Goal: Task Accomplishment & Management: Complete application form

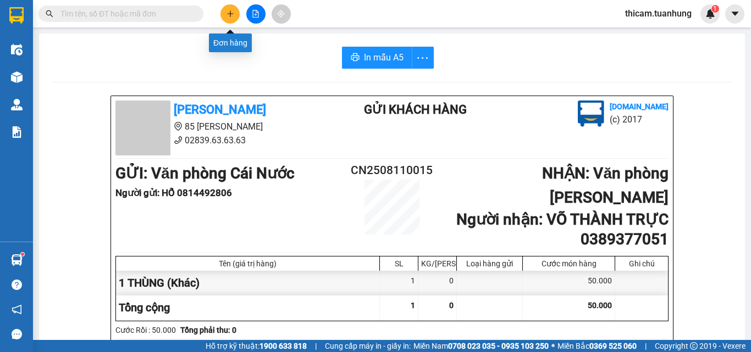
click at [229, 10] on icon "plus" at bounding box center [231, 14] width 8 height 8
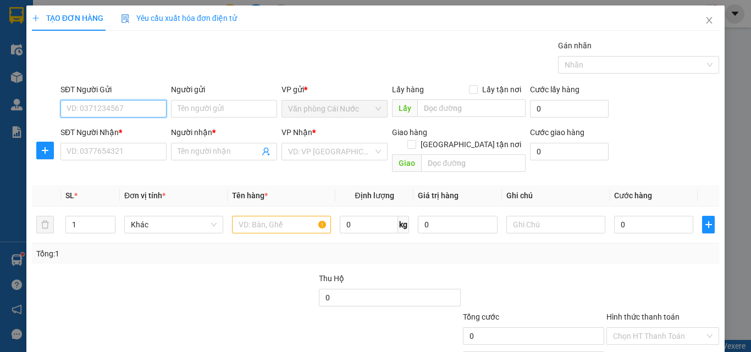
click at [95, 109] on input "SĐT Người Gửi" at bounding box center [113, 109] width 106 height 18
type input "0942964661"
click at [96, 131] on div "0942964661 - LAN" at bounding box center [113, 131] width 92 height 12
type input "LAN"
type input "0942964661"
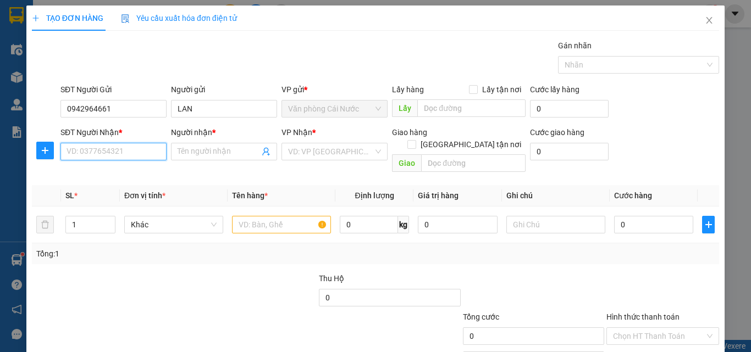
click at [112, 151] on input "SĐT Người Nhận *" at bounding box center [113, 152] width 106 height 18
type input "0916353347"
click at [114, 168] on div "0916353347 - NHỤY" at bounding box center [113, 174] width 92 height 12
type input "NHỤY"
type input "0916353347"
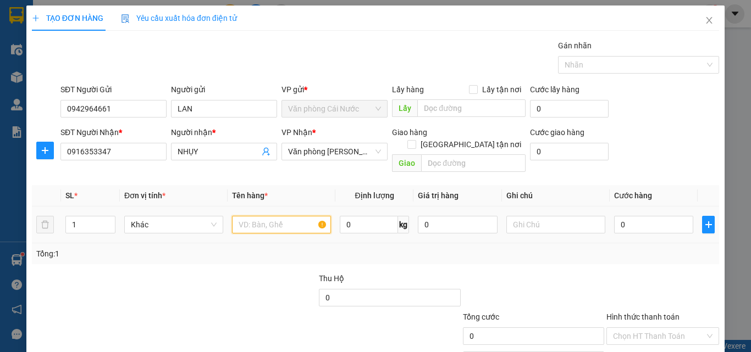
click at [258, 216] on input "text" at bounding box center [281, 225] width 99 height 18
type input "1 THÙNG"
click at [643, 216] on input "0" at bounding box center [653, 225] width 79 height 18
type input "4"
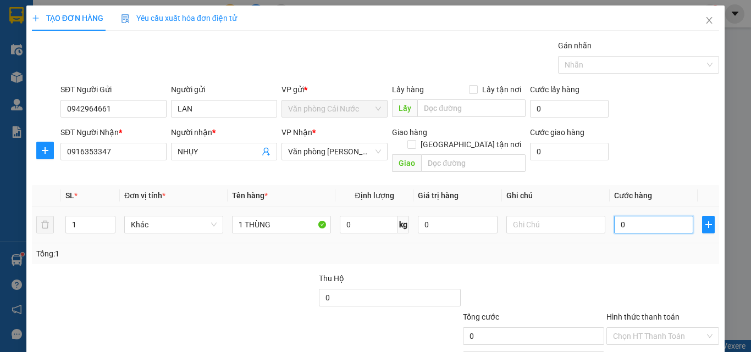
type input "4"
type input "40"
type input "40.000"
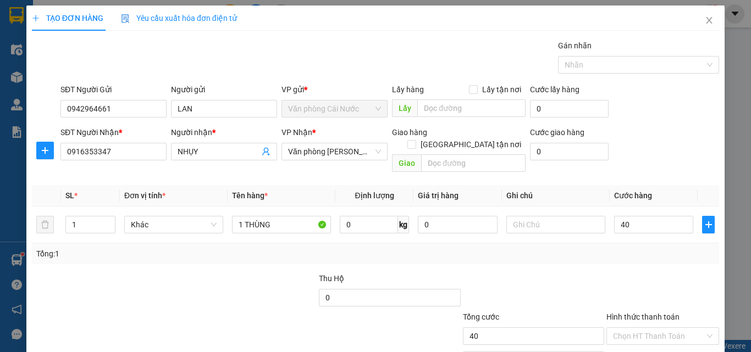
type input "40.000"
click at [647, 273] on div at bounding box center [662, 292] width 115 height 38
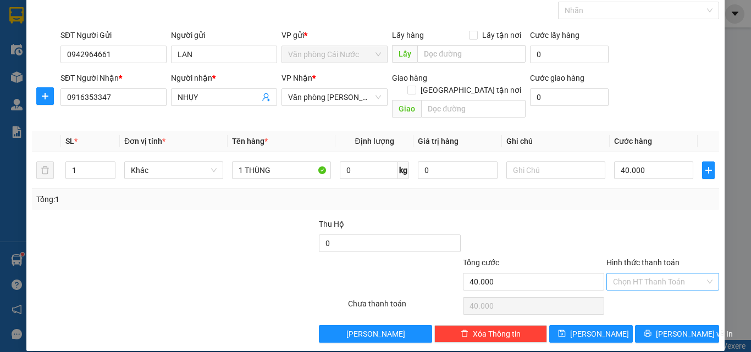
click at [648, 274] on input "Hình thức thanh toán" at bounding box center [659, 282] width 92 height 16
click at [644, 293] on div "Tại văn phòng" at bounding box center [656, 292] width 98 height 12
type input "0"
click at [663, 328] on span "[PERSON_NAME] và In" at bounding box center [694, 334] width 77 height 12
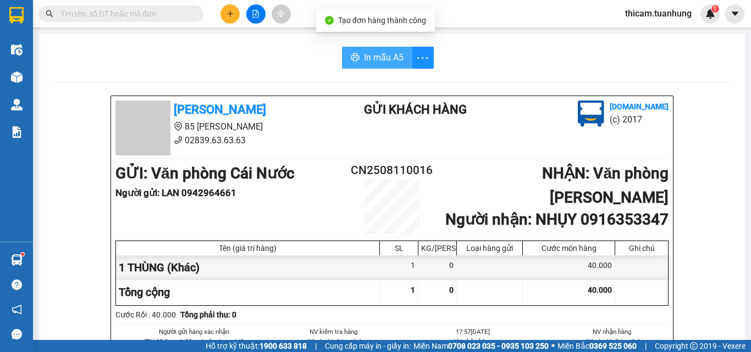
click at [382, 49] on button "In mẫu A5" at bounding box center [377, 58] width 70 height 22
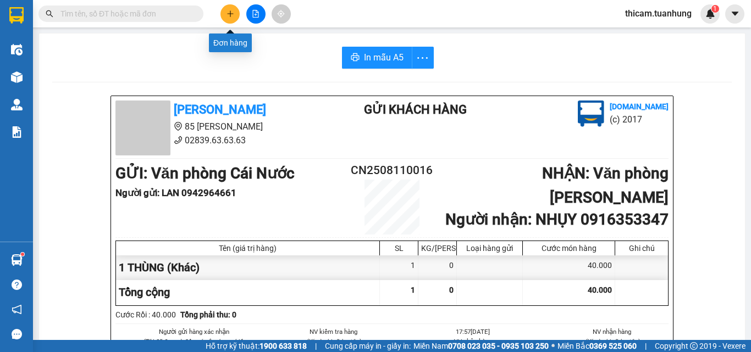
click at [229, 15] on icon "plus" at bounding box center [231, 14] width 8 height 8
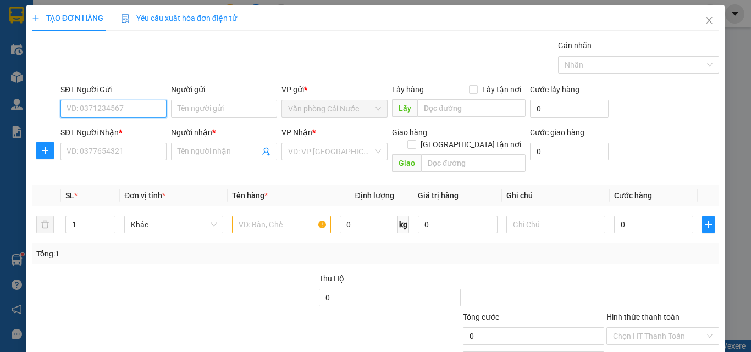
click at [114, 112] on input "SĐT Người Gửi" at bounding box center [113, 109] width 106 height 18
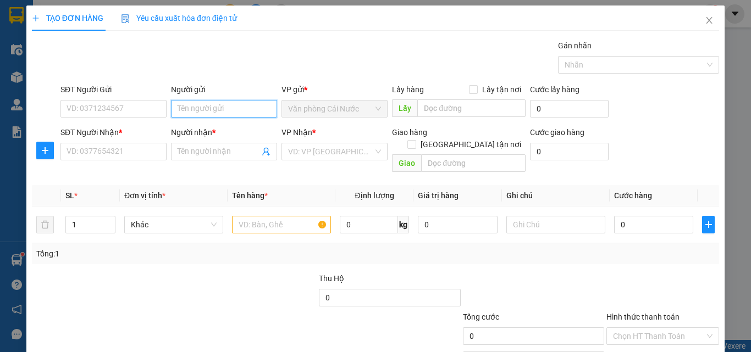
click at [211, 107] on input "Người gửi" at bounding box center [224, 109] width 106 height 18
type input "NK CHÍ NHÂN"
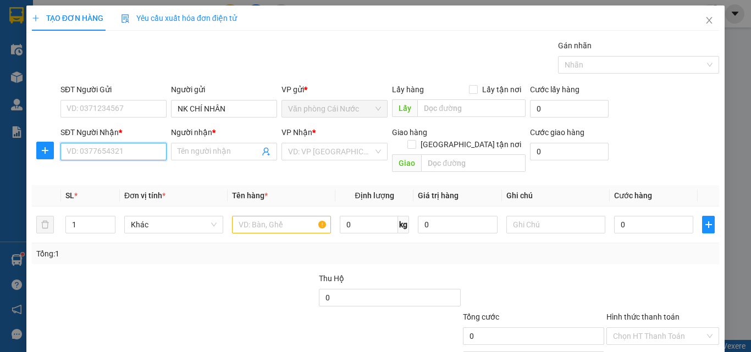
click at [123, 152] on input "SĐT Người Nhận *" at bounding box center [113, 152] width 106 height 18
type input "02838444090"
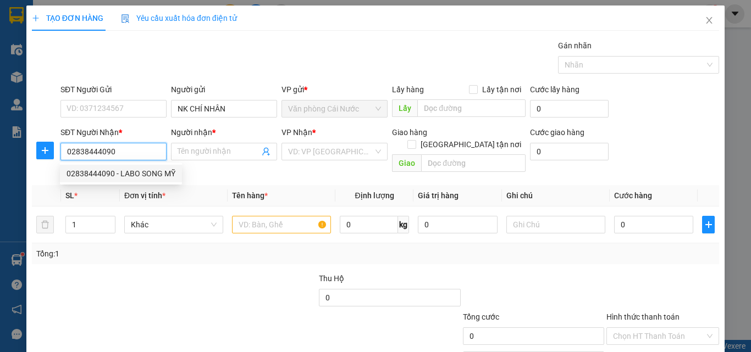
click at [127, 172] on div "02838444090 - LABO SONG MỸ" at bounding box center [121, 174] width 109 height 12
type input "LABO SONG MỸ"
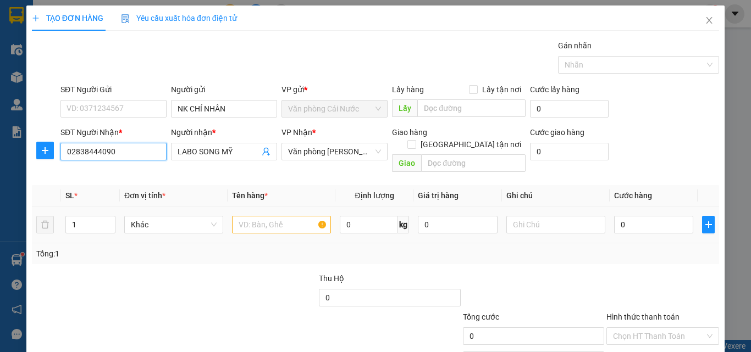
type input "02838444090"
click at [291, 217] on input "text" at bounding box center [281, 225] width 99 height 18
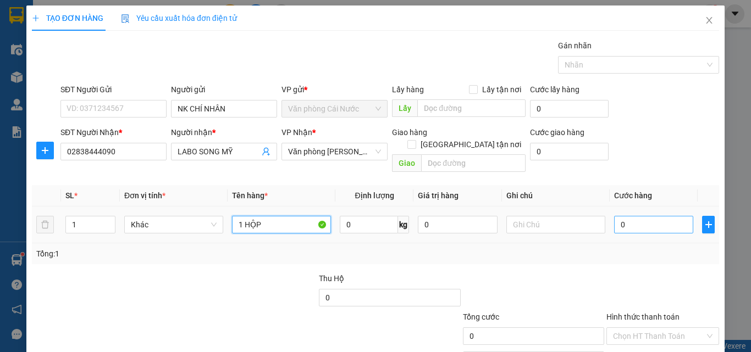
type input "1 HỘP"
click at [653, 216] on input "0" at bounding box center [653, 225] width 79 height 18
type input "3"
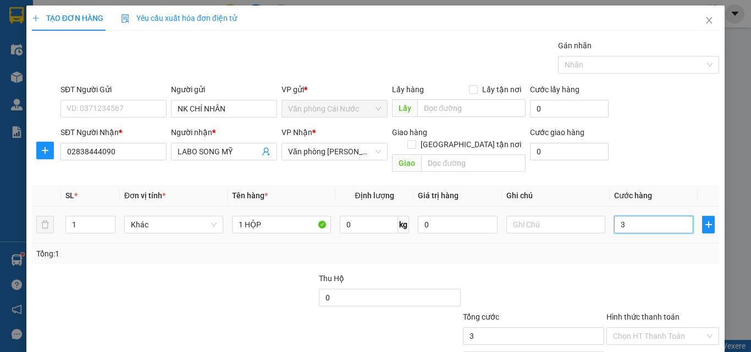
type input "30"
type input "30.000"
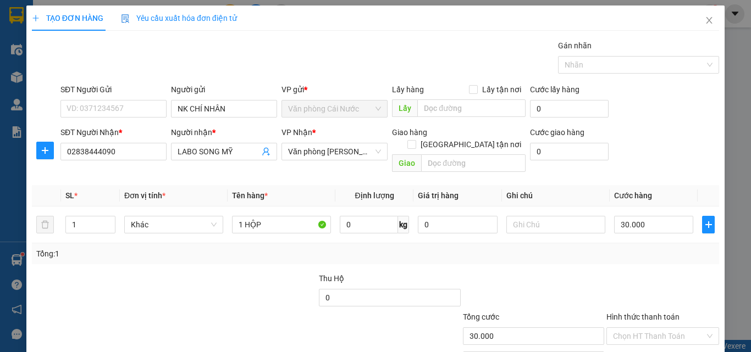
click at [642, 248] on div "Tổng: 1" at bounding box center [375, 254] width 679 height 12
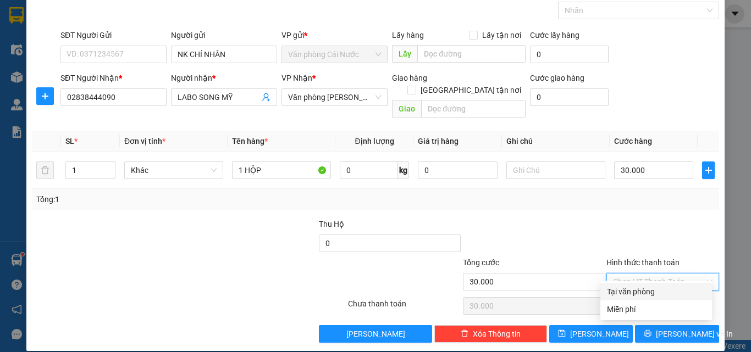
click at [655, 274] on input "Hình thức thanh toán" at bounding box center [659, 282] width 92 height 16
click at [634, 289] on div "Tại văn phòng" at bounding box center [656, 292] width 98 height 12
type input "0"
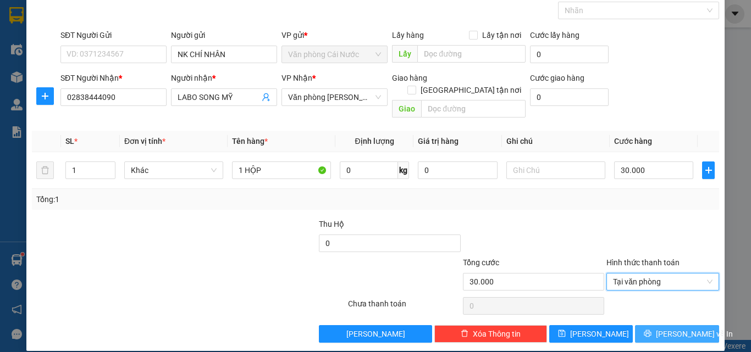
click at [681, 328] on span "[PERSON_NAME] và In" at bounding box center [694, 334] width 77 height 12
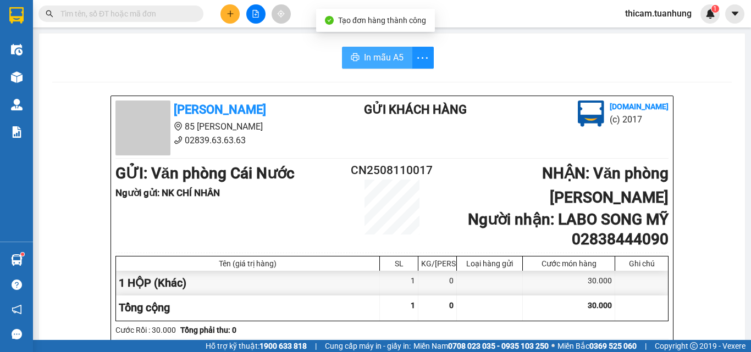
click at [370, 57] on span "In mẫu A5" at bounding box center [384, 58] width 40 height 14
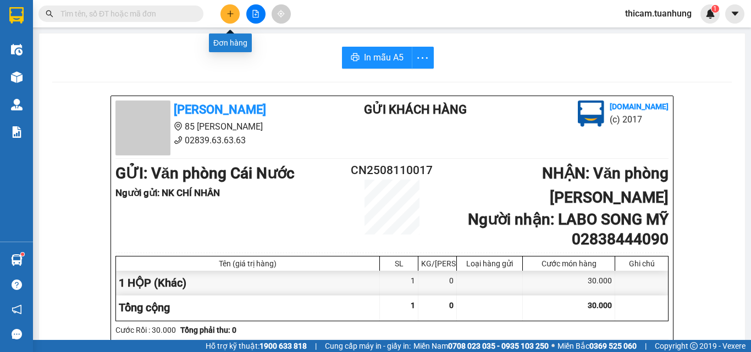
click at [224, 9] on button at bounding box center [230, 13] width 19 height 19
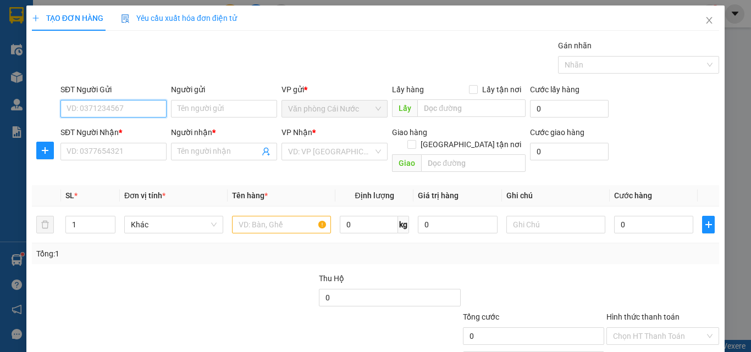
click at [108, 108] on input "SĐT Người Gửi" at bounding box center [113, 109] width 106 height 18
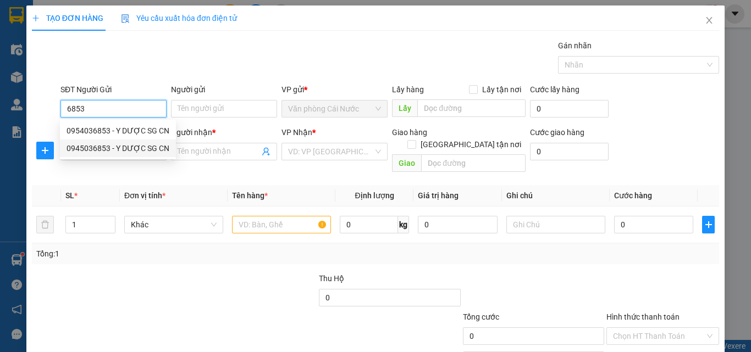
click at [114, 148] on div "0945036853 - Y DƯỢC SG CN" at bounding box center [118, 148] width 103 height 12
type input "0945036853"
type input "Y DƯỢC SG CN"
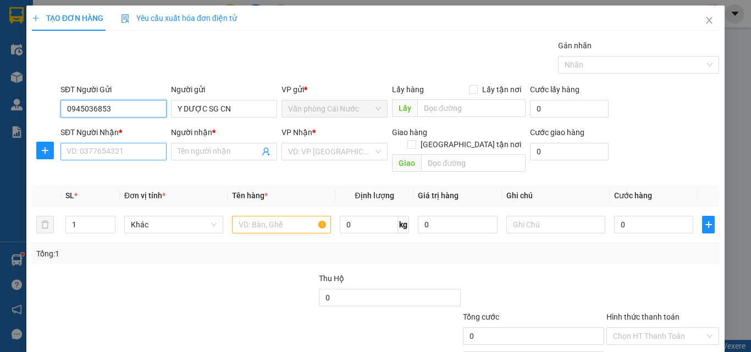
type input "0945036853"
click at [114, 154] on input "SĐT Người Nhận *" at bounding box center [113, 152] width 106 height 18
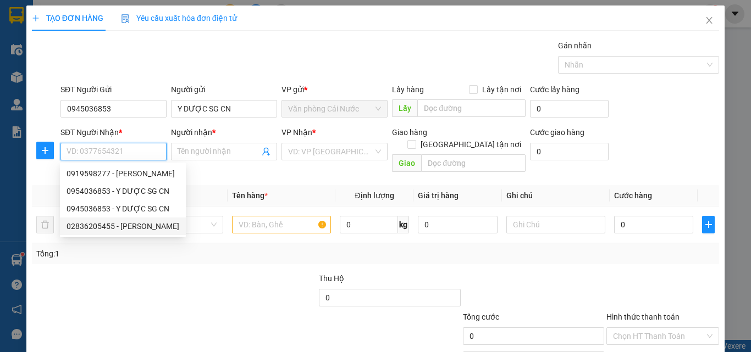
click at [126, 227] on div "02836205455 - [PERSON_NAME]" at bounding box center [123, 227] width 113 height 12
type input "02836205455"
type input "[PERSON_NAME]"
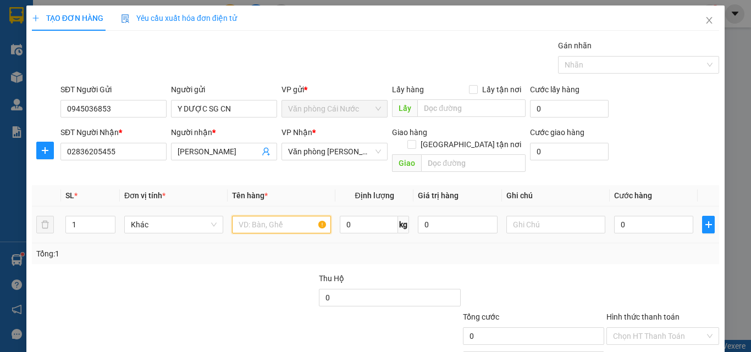
click at [283, 218] on input "text" at bounding box center [281, 225] width 99 height 18
type input "1 HỘP"
click at [638, 216] on input "0" at bounding box center [653, 225] width 79 height 18
type input "3"
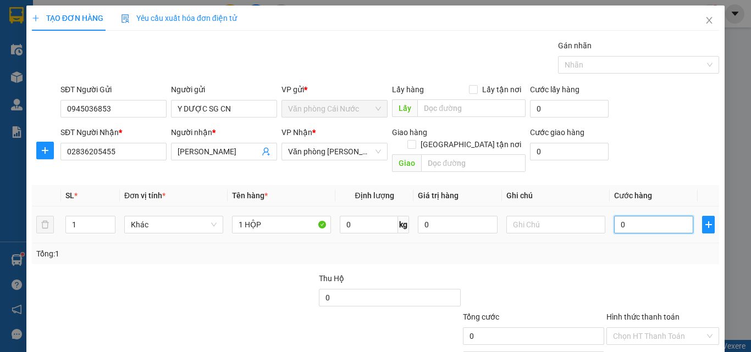
type input "3"
type input "302"
type input "30"
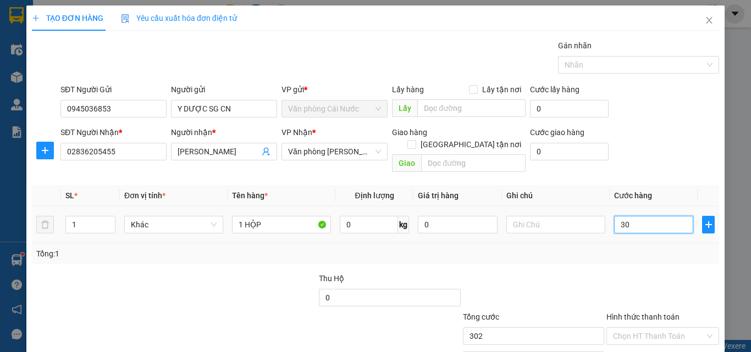
type input "30"
type input "30.000"
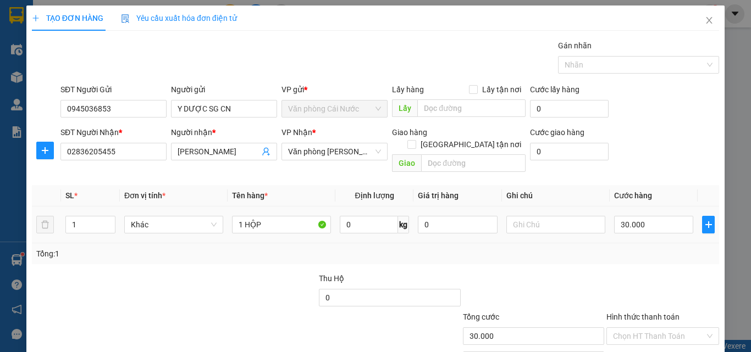
click at [640, 231] on td "30.000" at bounding box center [654, 225] width 88 height 37
click at [641, 231] on td "30.000" at bounding box center [654, 225] width 88 height 37
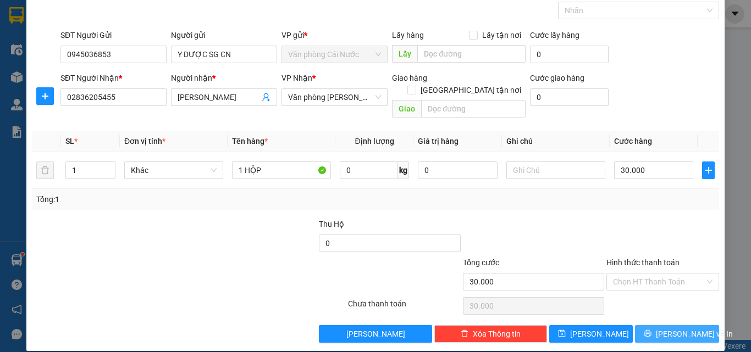
click at [652, 330] on icon "printer" at bounding box center [648, 334] width 8 height 8
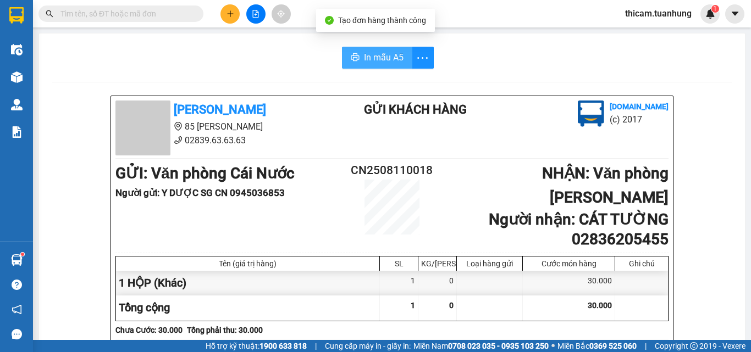
click at [382, 54] on span "In mẫu A5" at bounding box center [384, 58] width 40 height 14
click at [227, 12] on icon "plus" at bounding box center [231, 14] width 8 height 8
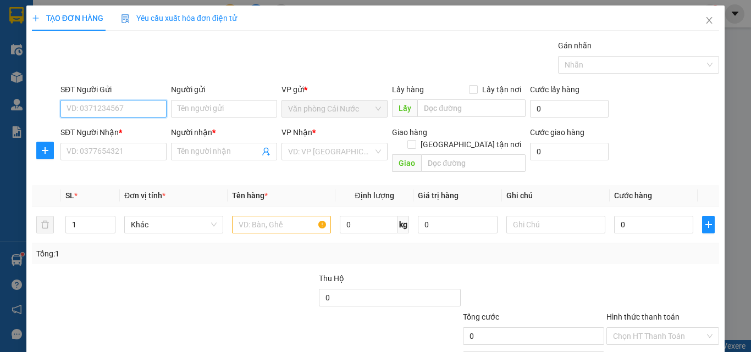
click at [136, 109] on input "SĐT Người Gửi" at bounding box center [113, 109] width 106 height 18
type input "02906297799"
click at [142, 131] on div "02906297799 - NK HOÀN MỸ CN" at bounding box center [123, 131] width 112 height 12
type input "NK HOÀN MỸ CN"
type input "02906297799"
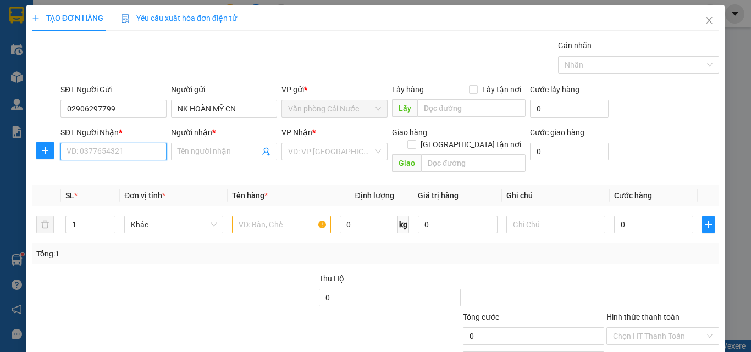
click at [134, 155] on input "SĐT Người Nhận *" at bounding box center [113, 152] width 106 height 18
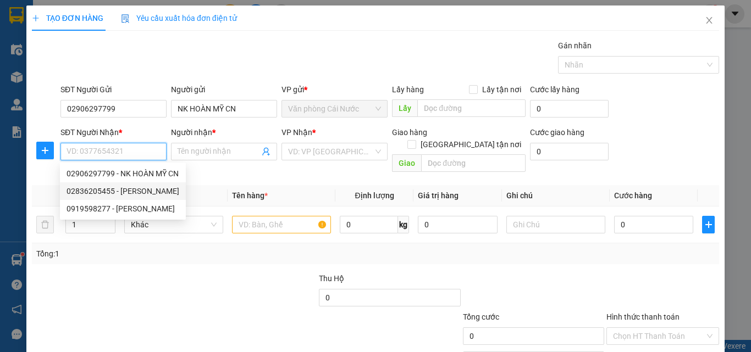
click at [141, 191] on div "02836205455 - [PERSON_NAME]" at bounding box center [123, 191] width 113 height 12
type input "02836205455"
type input "[PERSON_NAME]"
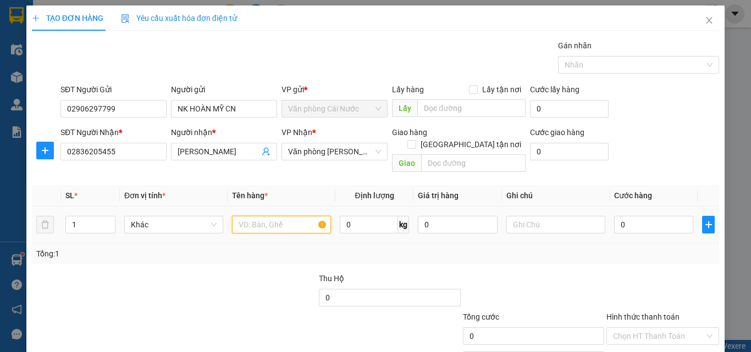
click at [246, 216] on input "text" at bounding box center [281, 225] width 99 height 18
type input "1 HỘP"
click at [648, 216] on input "0" at bounding box center [653, 225] width 79 height 18
type input "3"
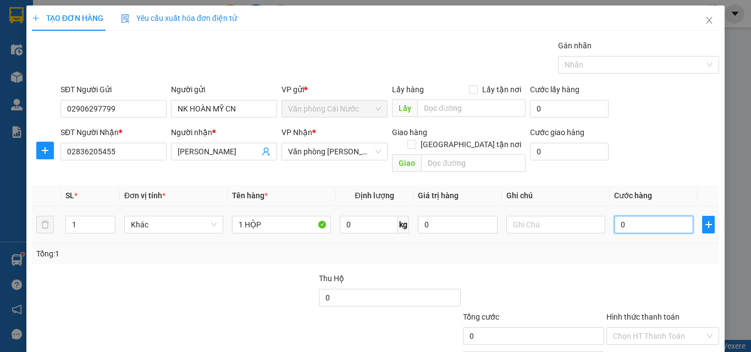
type input "3"
type input "30"
type input "30.000"
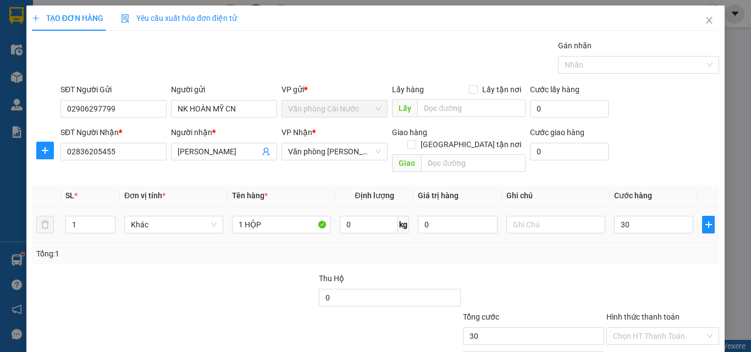
type input "30.000"
click at [646, 230] on td "30.000" at bounding box center [654, 225] width 88 height 37
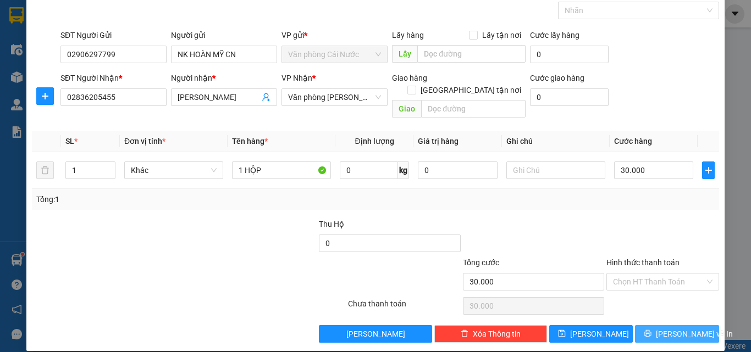
click at [663, 328] on span "[PERSON_NAME] và In" at bounding box center [694, 334] width 77 height 12
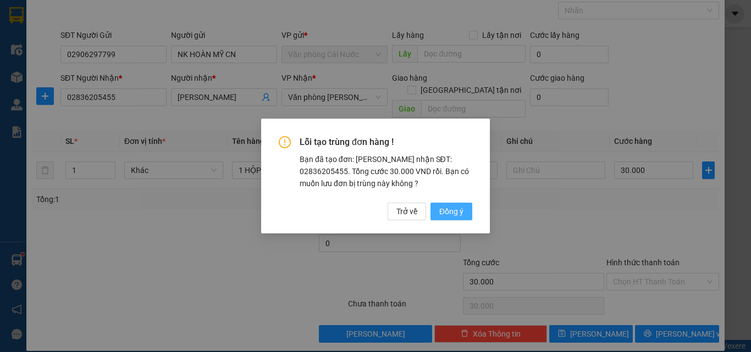
click at [448, 212] on span "Đồng ý" at bounding box center [451, 212] width 24 height 12
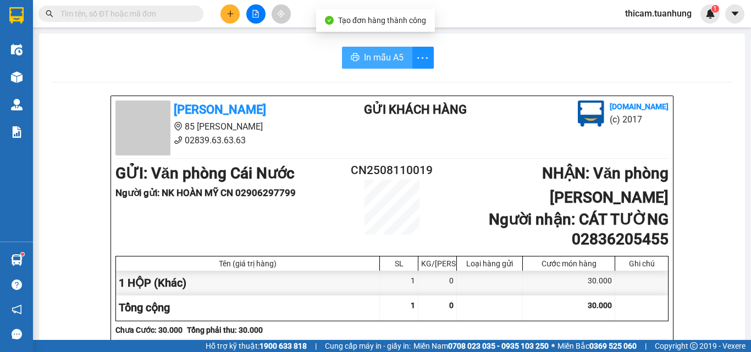
click at [376, 60] on span "In mẫu A5" at bounding box center [384, 58] width 40 height 14
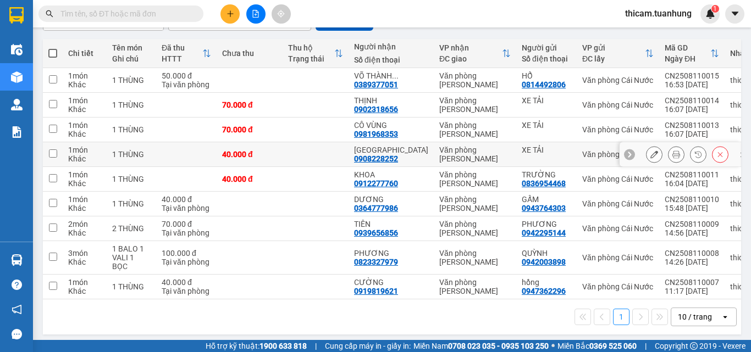
scroll to position [6, 0]
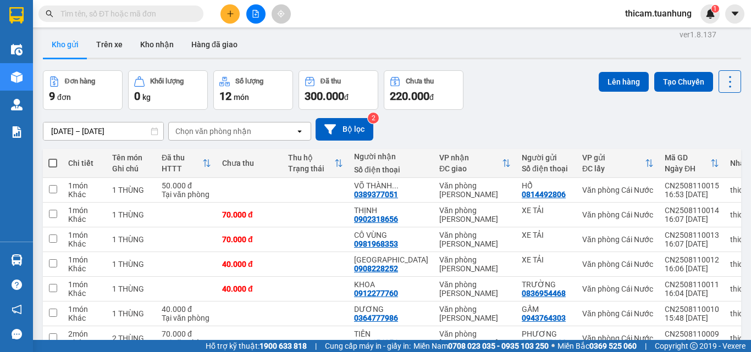
click at [54, 161] on span at bounding box center [52, 163] width 9 height 9
click at [53, 158] on input "checkbox" at bounding box center [53, 158] width 0 height 0
checkbox input "true"
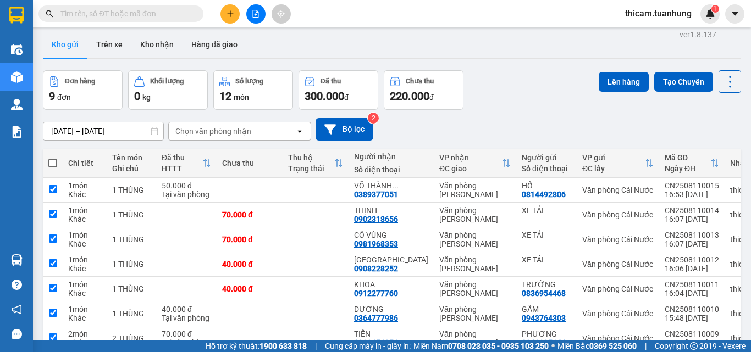
checkbox input "true"
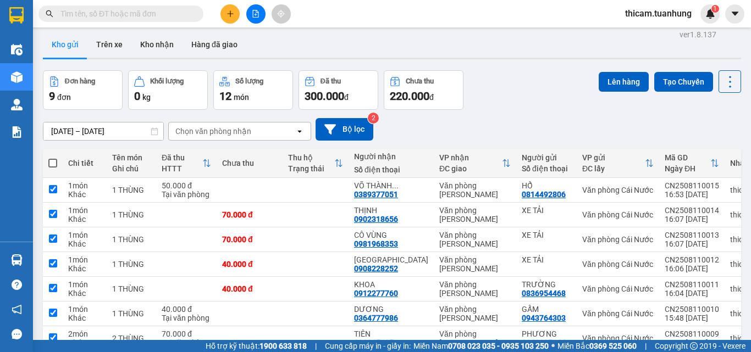
checkbox input "true"
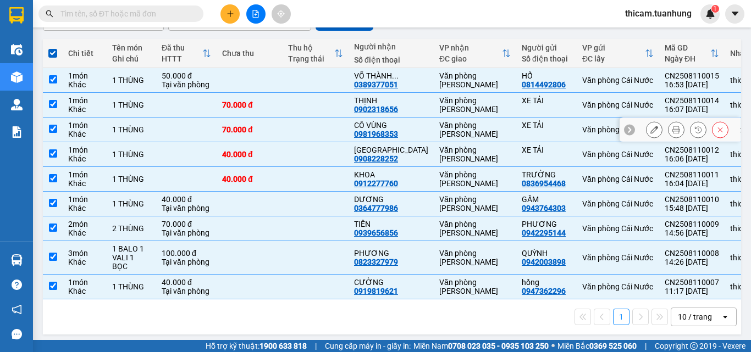
scroll to position [0, 0]
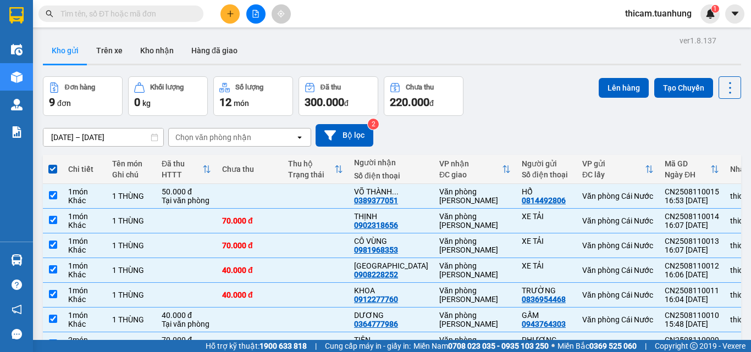
click at [57, 48] on button "Kho gửi" at bounding box center [65, 50] width 45 height 26
click at [51, 166] on span at bounding box center [52, 169] width 9 height 9
click at [53, 164] on input "checkbox" at bounding box center [53, 164] width 0 height 0
checkbox input "false"
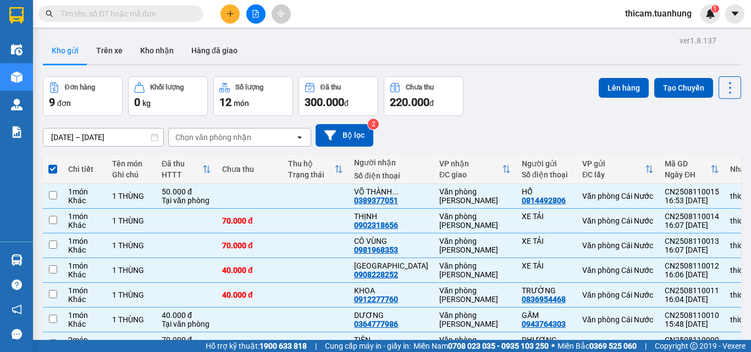
checkbox input "false"
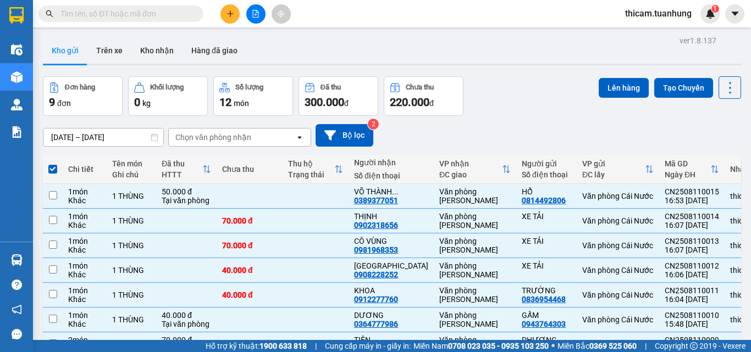
checkbox input "false"
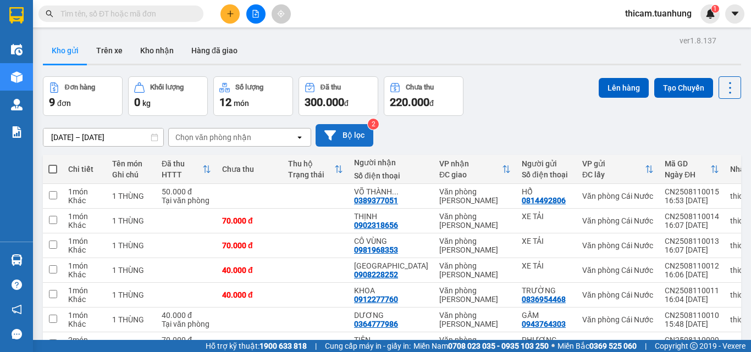
click at [343, 134] on button "Bộ lọc" at bounding box center [345, 135] width 58 height 23
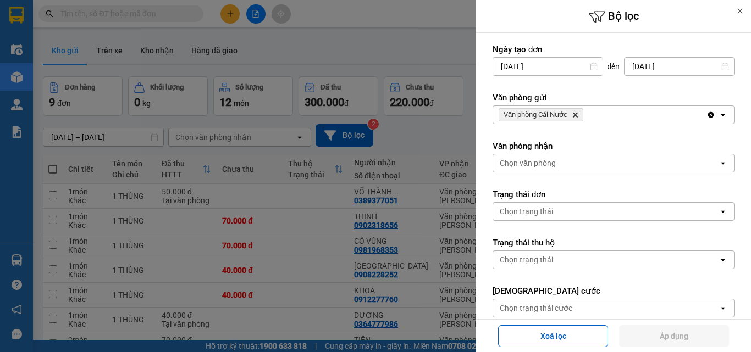
scroll to position [204, 0]
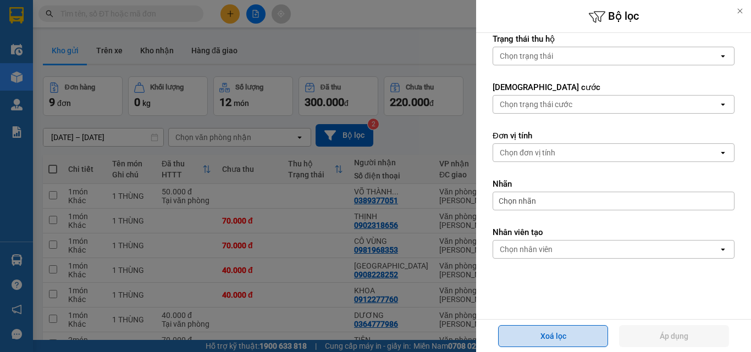
click at [571, 339] on button "Xoá lọc" at bounding box center [553, 337] width 110 height 22
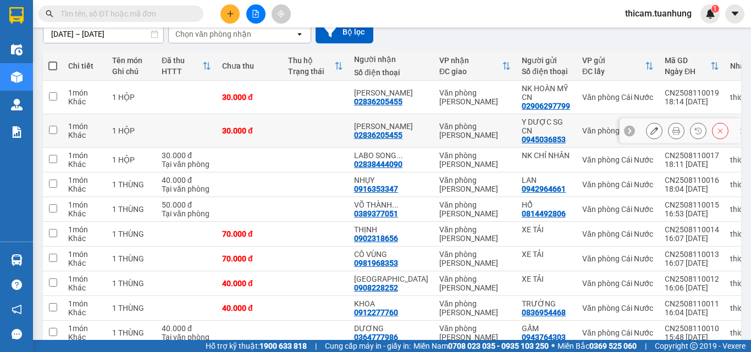
scroll to position [0, 0]
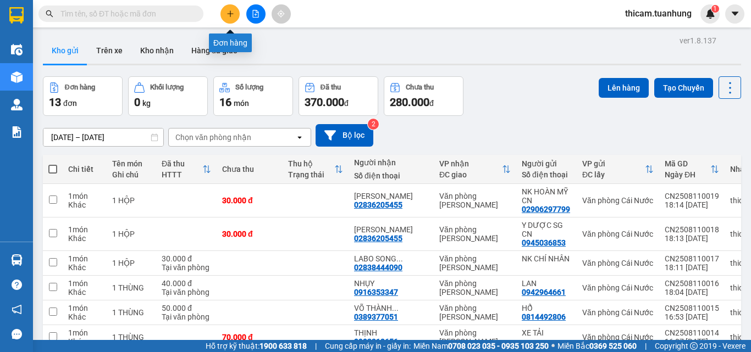
click at [236, 12] on button at bounding box center [230, 13] width 19 height 19
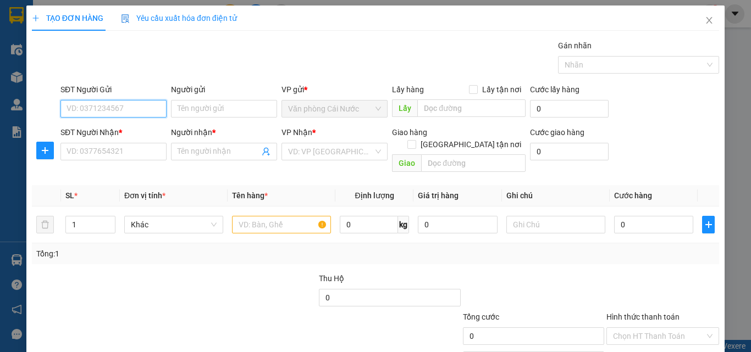
click at [128, 110] on input "SĐT Người Gửi" at bounding box center [113, 109] width 106 height 18
type input "0911438728"
click at [128, 128] on div "0911438728 - MÃI" at bounding box center [113, 131] width 92 height 12
type input "MÃI"
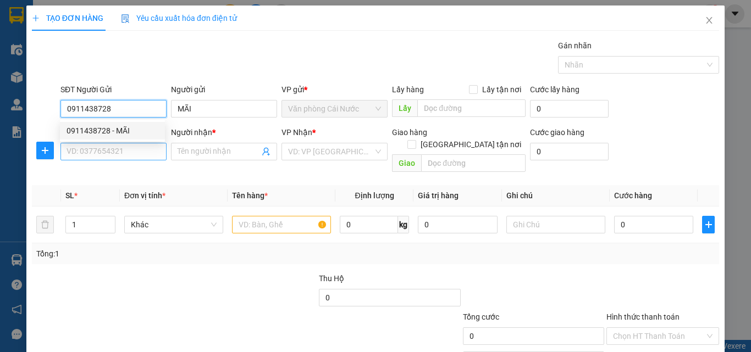
type input "0911438728"
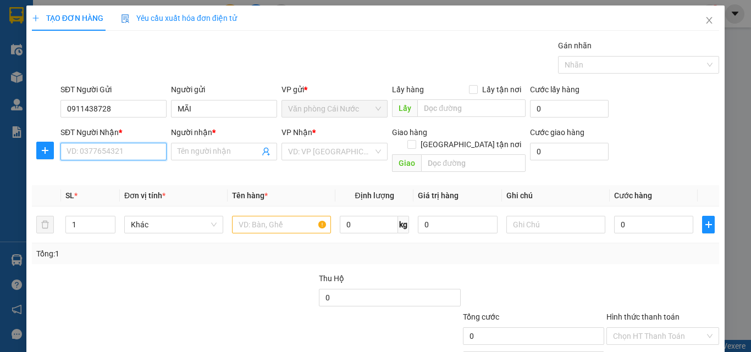
click at [124, 146] on input "SĐT Người Nhận *" at bounding box center [113, 152] width 106 height 18
click at [124, 188] on div "0986165895 - THÀNH" at bounding box center [113, 191] width 92 height 12
type input "0986165895"
type input "THÀNH"
click at [254, 217] on input "text" at bounding box center [281, 225] width 99 height 18
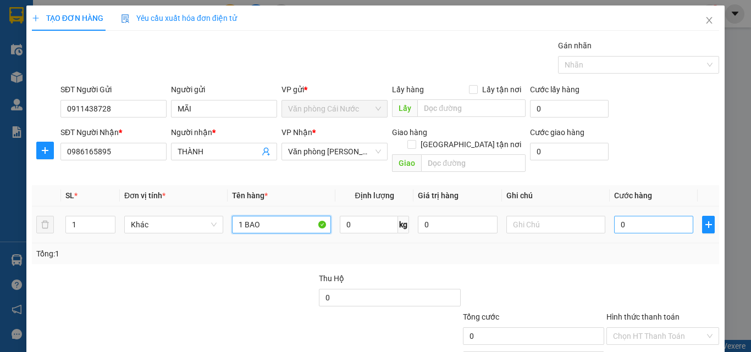
type input "1 BAO"
click at [622, 216] on input "0" at bounding box center [653, 225] width 79 height 18
type input "8"
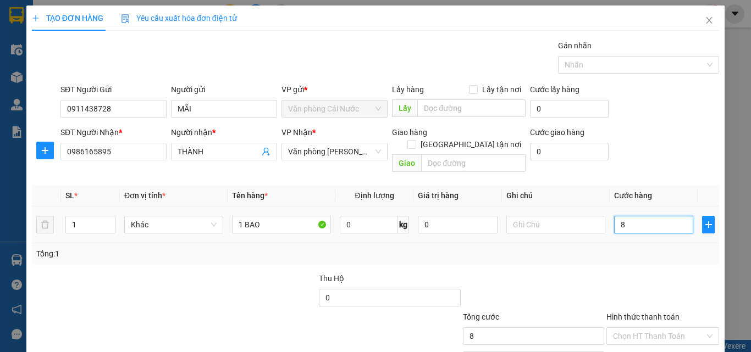
type input "80"
type input "80.000"
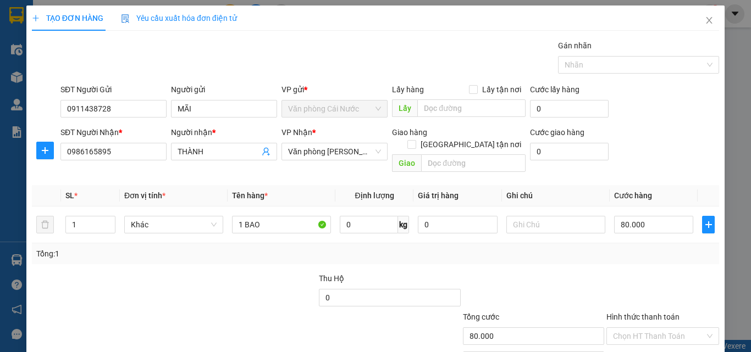
click at [642, 273] on div at bounding box center [662, 292] width 115 height 38
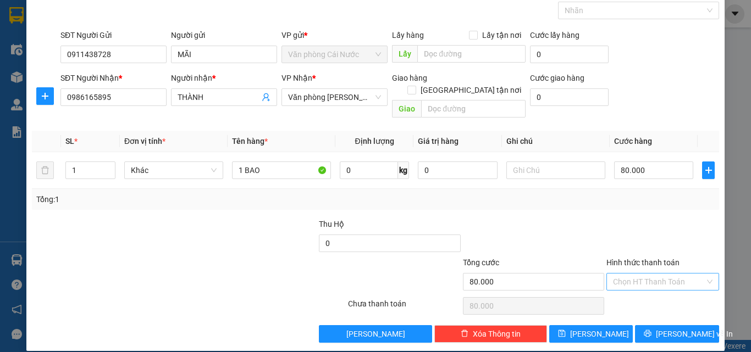
click at [641, 274] on input "Hình thức thanh toán" at bounding box center [659, 282] width 92 height 16
click at [622, 289] on div "Tại văn phòng" at bounding box center [656, 292] width 98 height 12
type input "0"
click at [681, 328] on span "[PERSON_NAME] và In" at bounding box center [694, 334] width 77 height 12
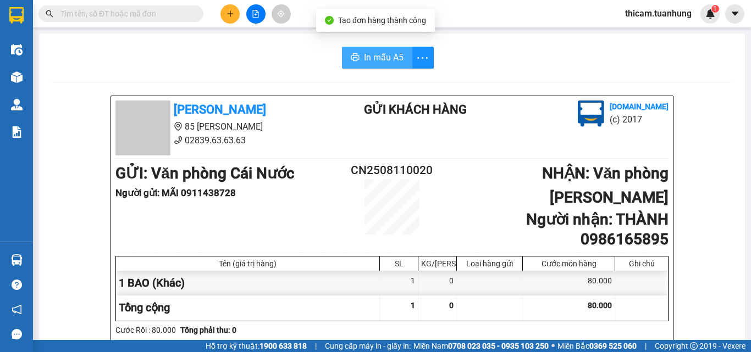
click at [354, 56] on icon "printer" at bounding box center [355, 57] width 9 height 9
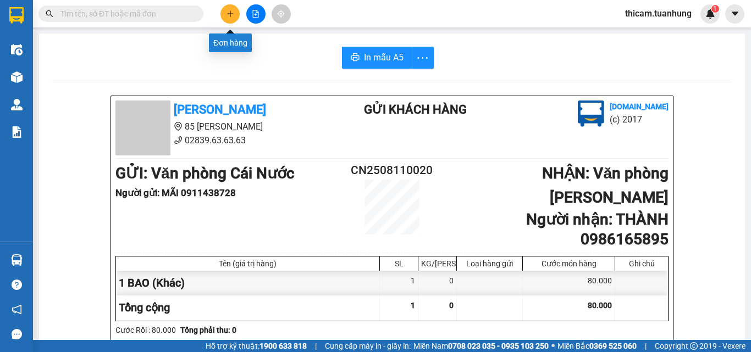
click at [233, 17] on icon "plus" at bounding box center [231, 14] width 8 height 8
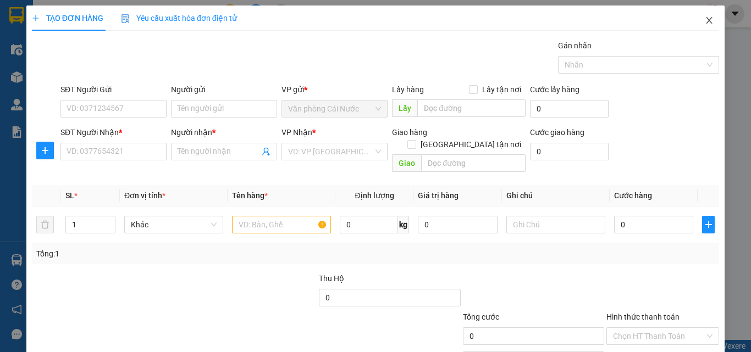
click at [707, 19] on icon "close" at bounding box center [710, 20] width 6 height 7
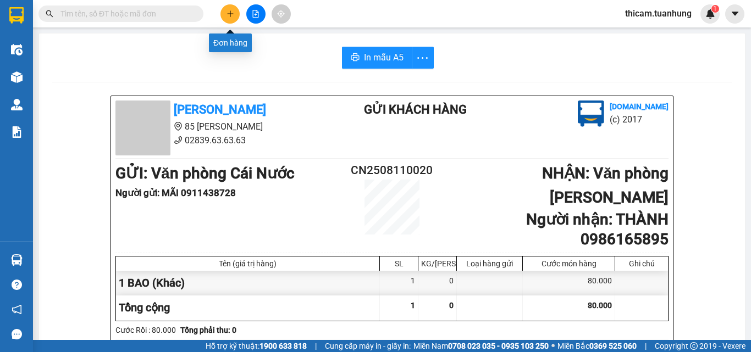
click at [236, 15] on button at bounding box center [230, 13] width 19 height 19
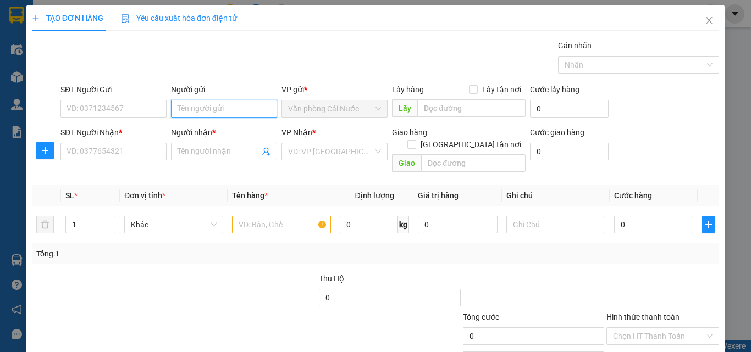
click at [218, 107] on input "Người gửi" at bounding box center [224, 109] width 106 height 18
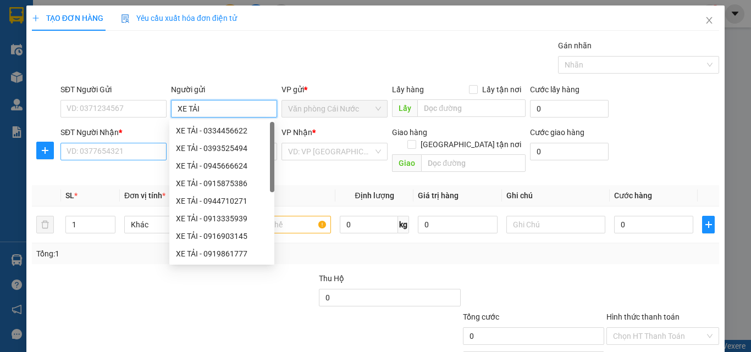
type input "XE TẢI"
click at [132, 153] on input "SĐT Người Nhận *" at bounding box center [113, 152] width 106 height 18
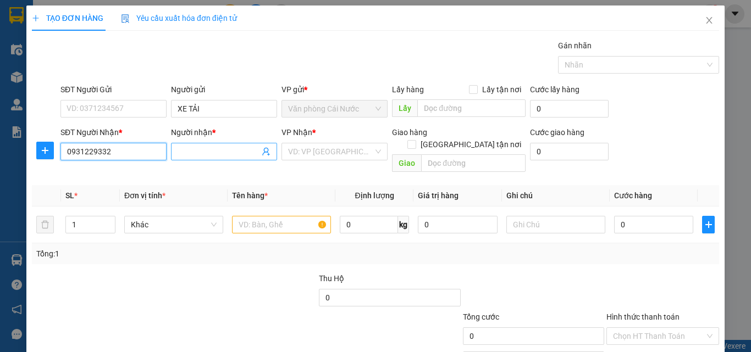
type input "0931229332"
click at [216, 149] on input "Người nhận *" at bounding box center [219, 152] width 82 height 12
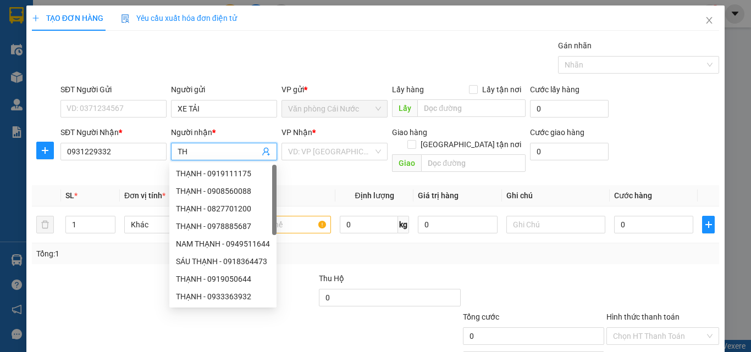
type input "T"
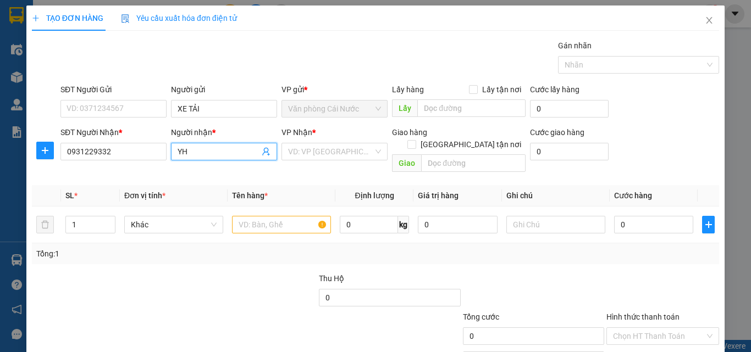
type input "Y"
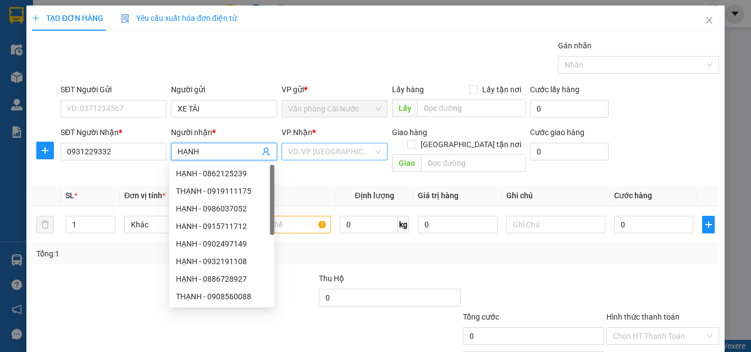
type input "HẠNH"
click at [328, 146] on input "search" at bounding box center [330, 152] width 85 height 16
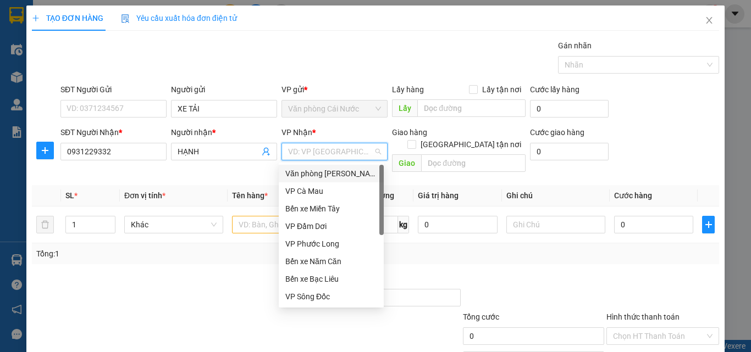
click at [328, 177] on div "Văn phòng [PERSON_NAME]" at bounding box center [331, 174] width 92 height 12
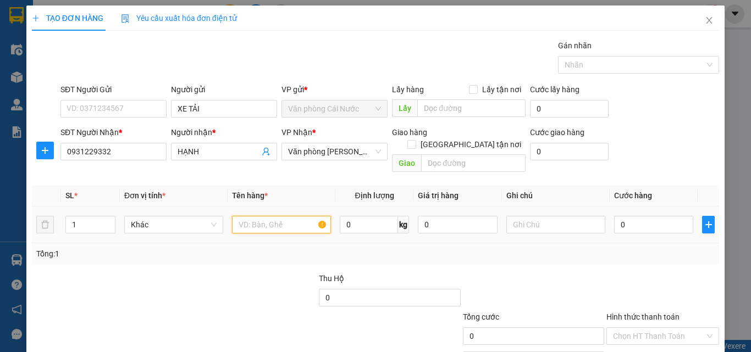
click at [261, 216] on input "text" at bounding box center [281, 225] width 99 height 18
type input "1 THÙNG"
click at [635, 216] on input "0" at bounding box center [653, 225] width 79 height 18
type input "7"
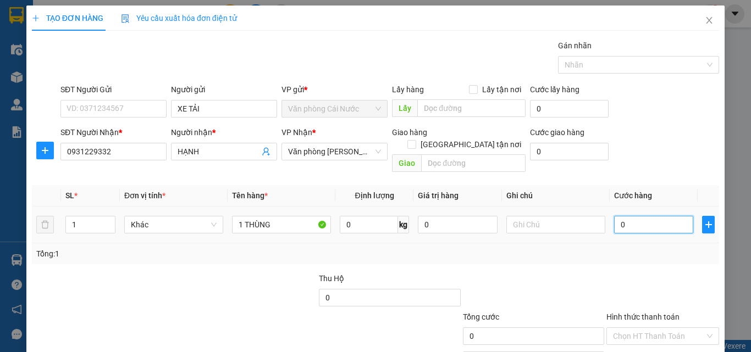
type input "7"
type input "70"
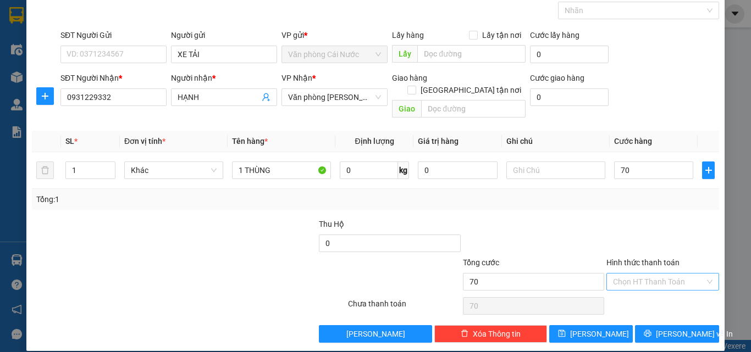
type input "70.000"
click at [633, 274] on input "Hình thức thanh toán" at bounding box center [659, 282] width 92 height 16
click at [633, 295] on div "Tại văn phòng" at bounding box center [656, 292] width 98 height 12
type input "0"
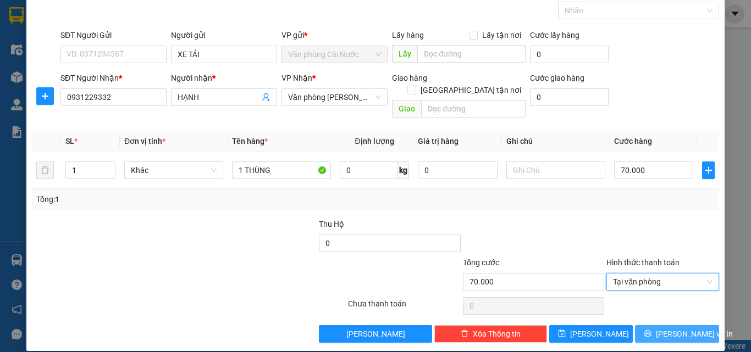
click at [652, 330] on icon "printer" at bounding box center [648, 334] width 8 height 8
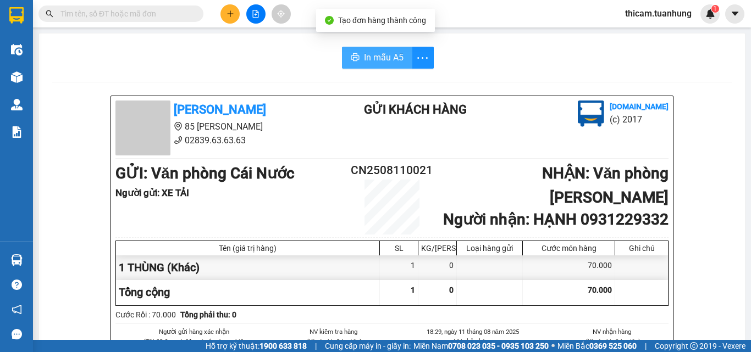
click at [387, 65] on button "In mẫu A5" at bounding box center [377, 58] width 70 height 22
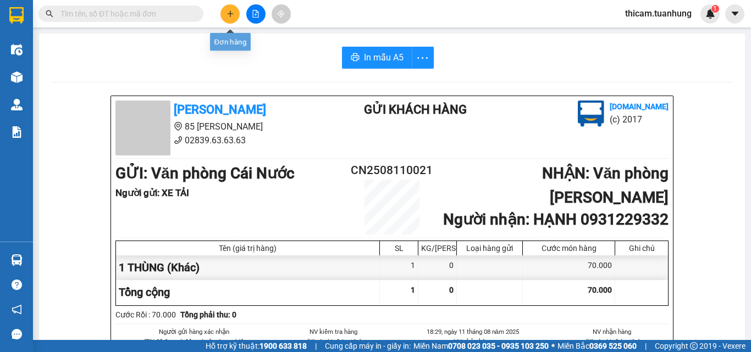
click at [234, 12] on icon "plus" at bounding box center [231, 14] width 8 height 8
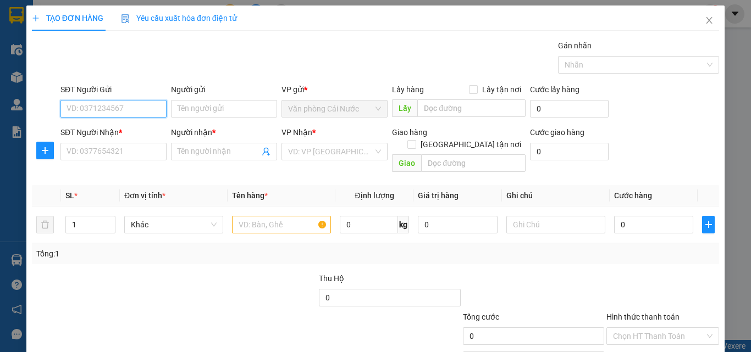
click at [109, 109] on input "SĐT Người Gửi" at bounding box center [113, 109] width 106 height 18
type input "0947378490"
click at [103, 128] on div "0947378490 - TƯƠI" at bounding box center [113, 131] width 92 height 12
type input "TƯƠI"
type input "0947378490"
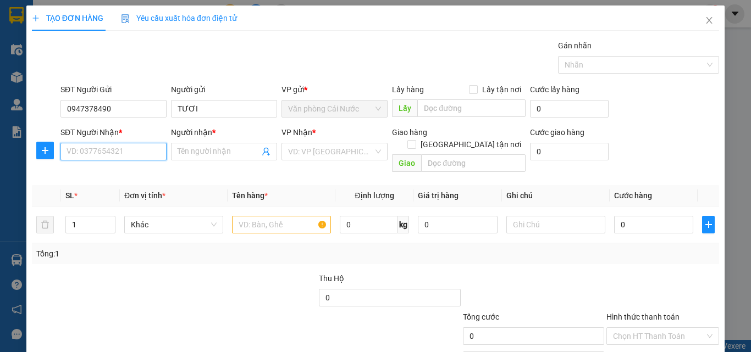
click at [104, 151] on input "SĐT Người Nhận *" at bounding box center [113, 152] width 106 height 18
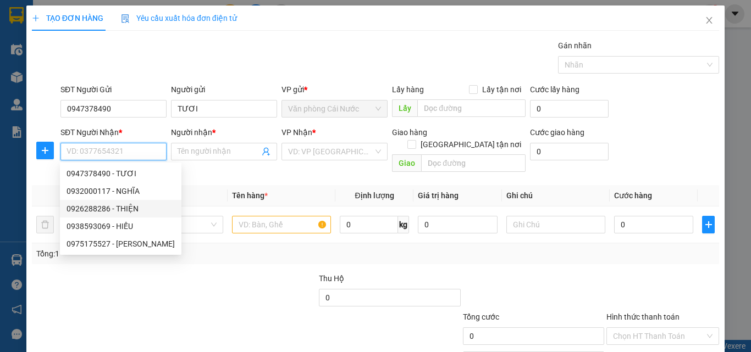
click at [130, 206] on div "0926288286 - THIỆN" at bounding box center [121, 209] width 108 height 12
type input "0926288286"
type input "THIỆN"
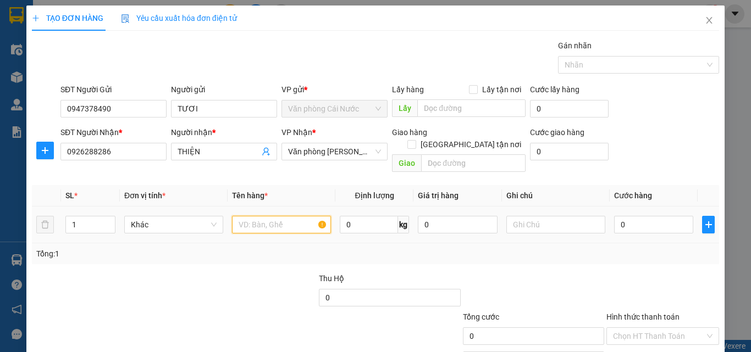
click at [270, 216] on input "text" at bounding box center [281, 225] width 99 height 18
type input "1 THÙNG"
click at [655, 216] on input "0" at bounding box center [653, 225] width 79 height 18
type input "6"
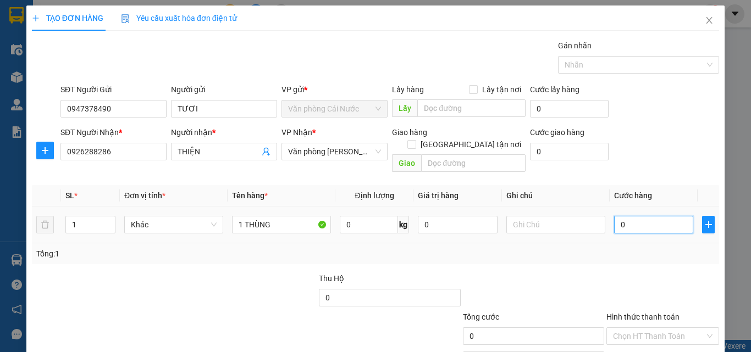
type input "6"
type input "60"
type input "60.000"
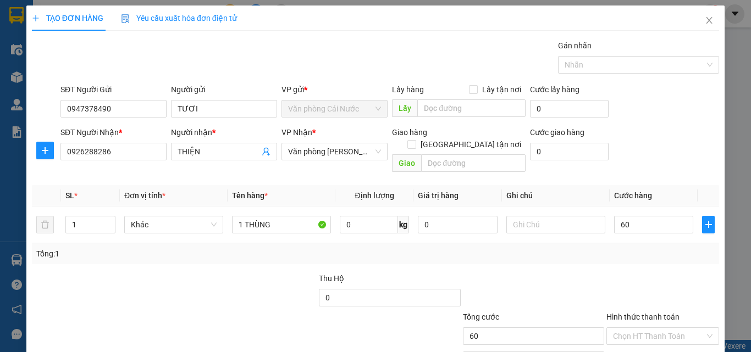
type input "60.000"
click at [634, 248] on div "Tổng: 1" at bounding box center [375, 254] width 679 height 12
click at [632, 328] on input "Hình thức thanh toán" at bounding box center [659, 336] width 92 height 16
click at [624, 340] on div "Tại văn phòng" at bounding box center [656, 346] width 98 height 12
type input "0"
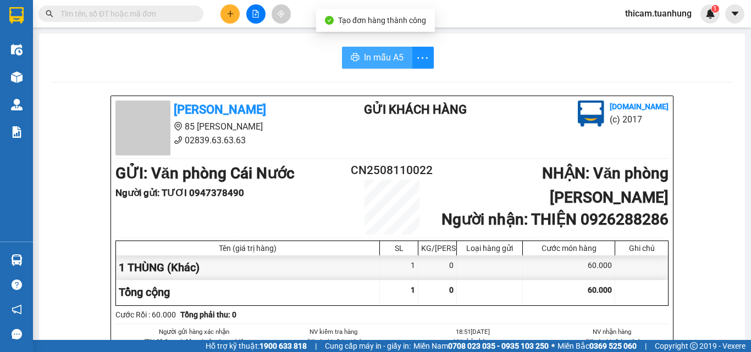
click at [393, 64] on span "In mẫu A5" at bounding box center [384, 58] width 40 height 14
